Goal: Information Seeking & Learning: Understand process/instructions

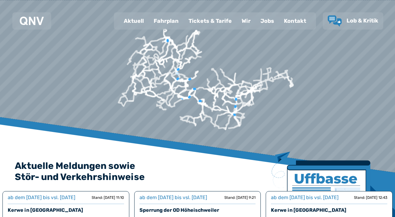
click at [171, 22] on div "Fahrplan" at bounding box center [166, 21] width 35 height 16
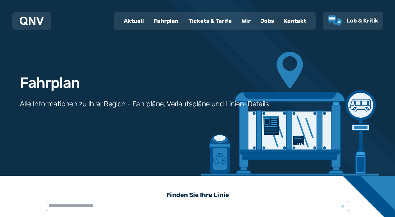
click at [84, 209] on input "text" at bounding box center [197, 206] width 303 height 10
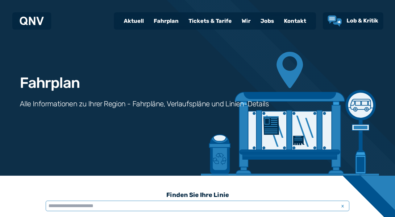
scroll to position [152, 0]
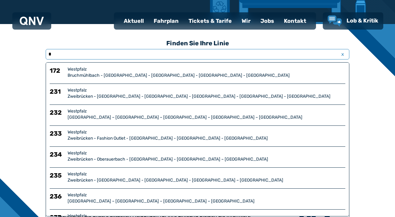
type input "**"
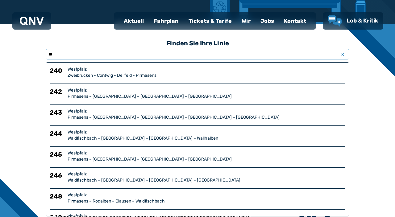
click at [84, 91] on div "Westpfalz" at bounding box center [207, 90] width 278 height 6
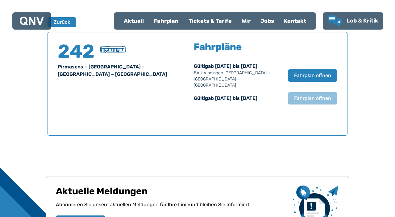
scroll to position [406, 0]
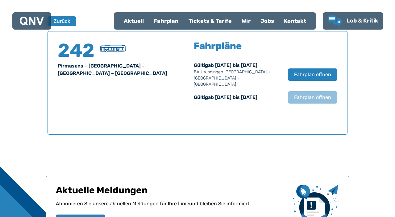
click at [316, 74] on span "Fahrplan öffnen" at bounding box center [312, 74] width 37 height 7
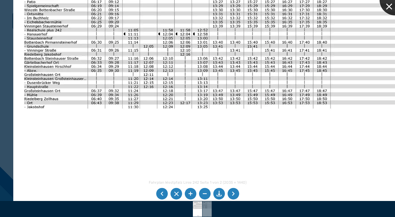
click at [388, 11] on div at bounding box center [394, 0] width 31 height 31
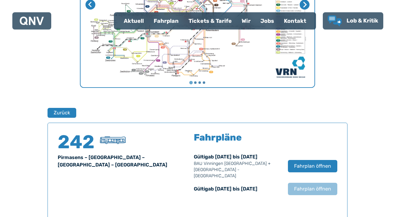
scroll to position [316, 0]
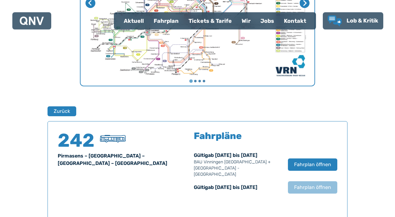
click at [224, 140] on h5 "Fahrpläne" at bounding box center [218, 135] width 48 height 9
click at [314, 161] on span "Fahrplan öffnen" at bounding box center [312, 164] width 37 height 7
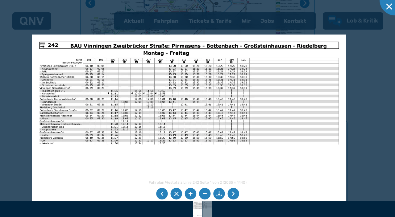
click at [229, 124] on img at bounding box center [189, 146] width 314 height 222
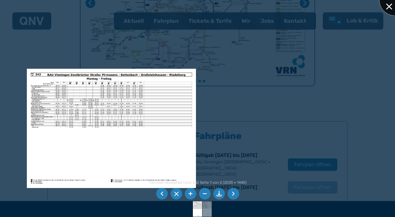
click at [389, 10] on div at bounding box center [394, 0] width 31 height 31
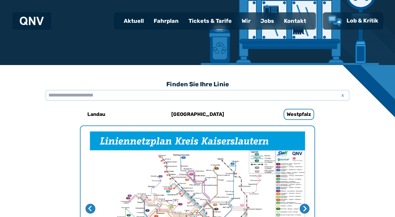
scroll to position [88, 0]
